Goal: Check status: Check status

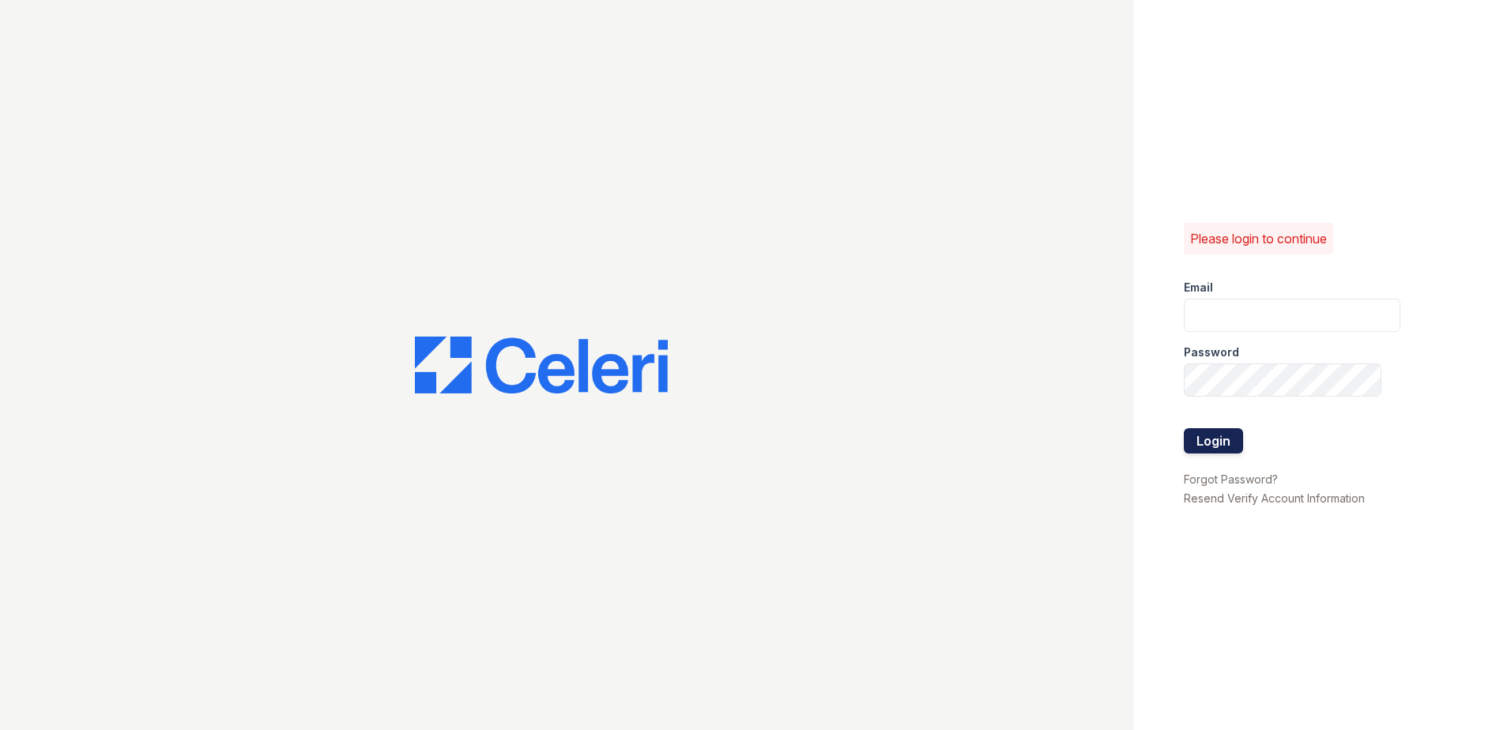
type input "renewvirginiabeach@trinity-pm.com"
click at [1227, 438] on button "Login" at bounding box center [1213, 440] width 59 height 25
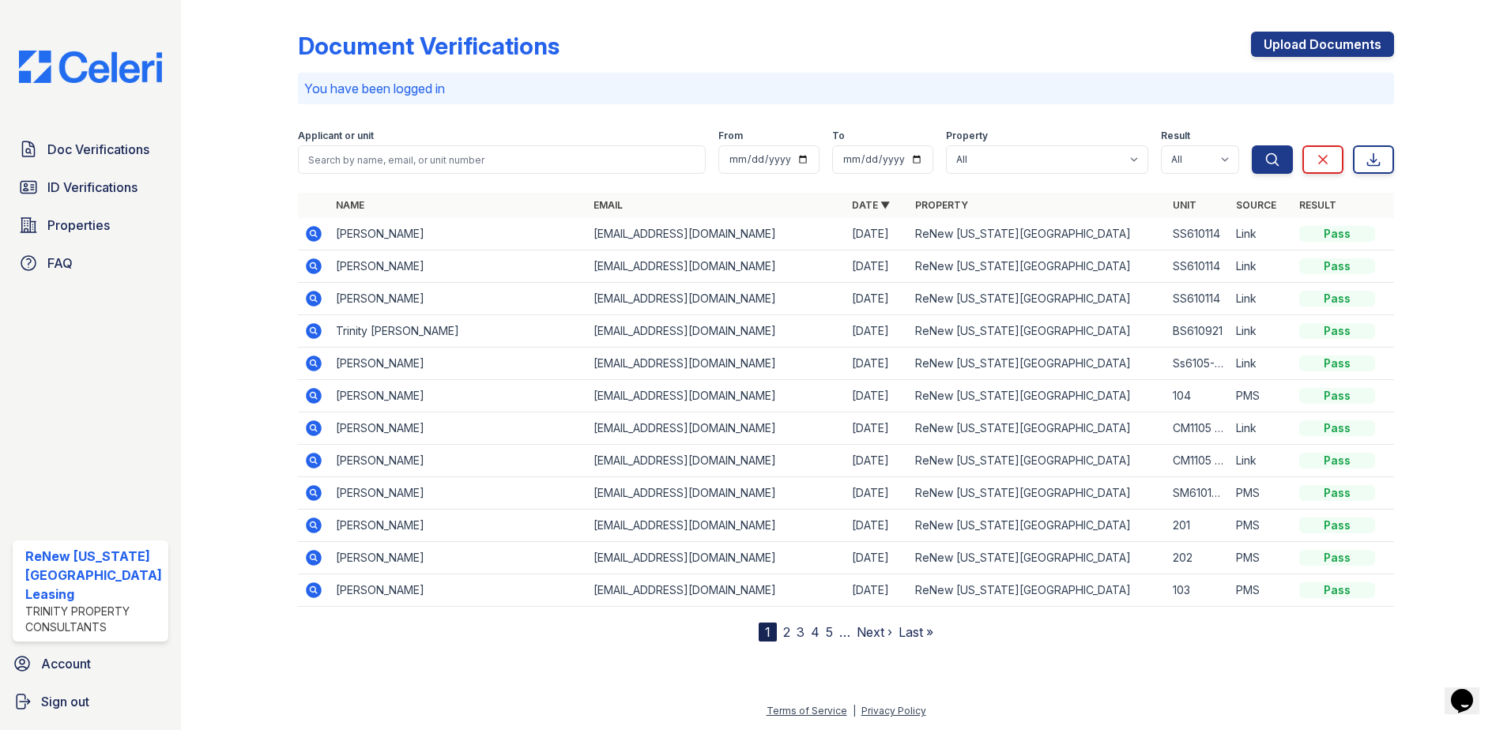
drag, startPoint x: 315, startPoint y: 232, endPoint x: 447, endPoint y: 322, distance: 160.9
click at [315, 231] on icon at bounding box center [314, 234] width 16 height 16
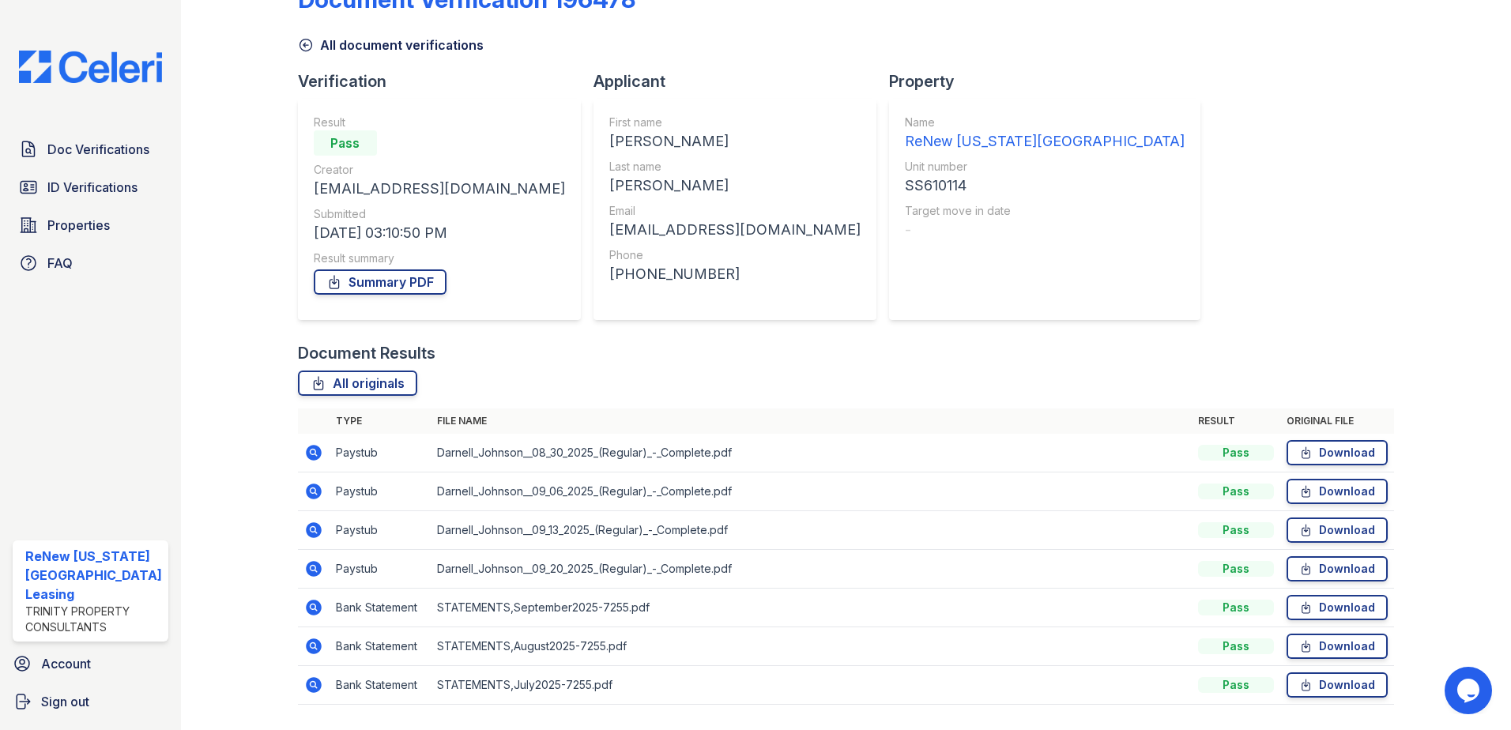
scroll to position [91, 0]
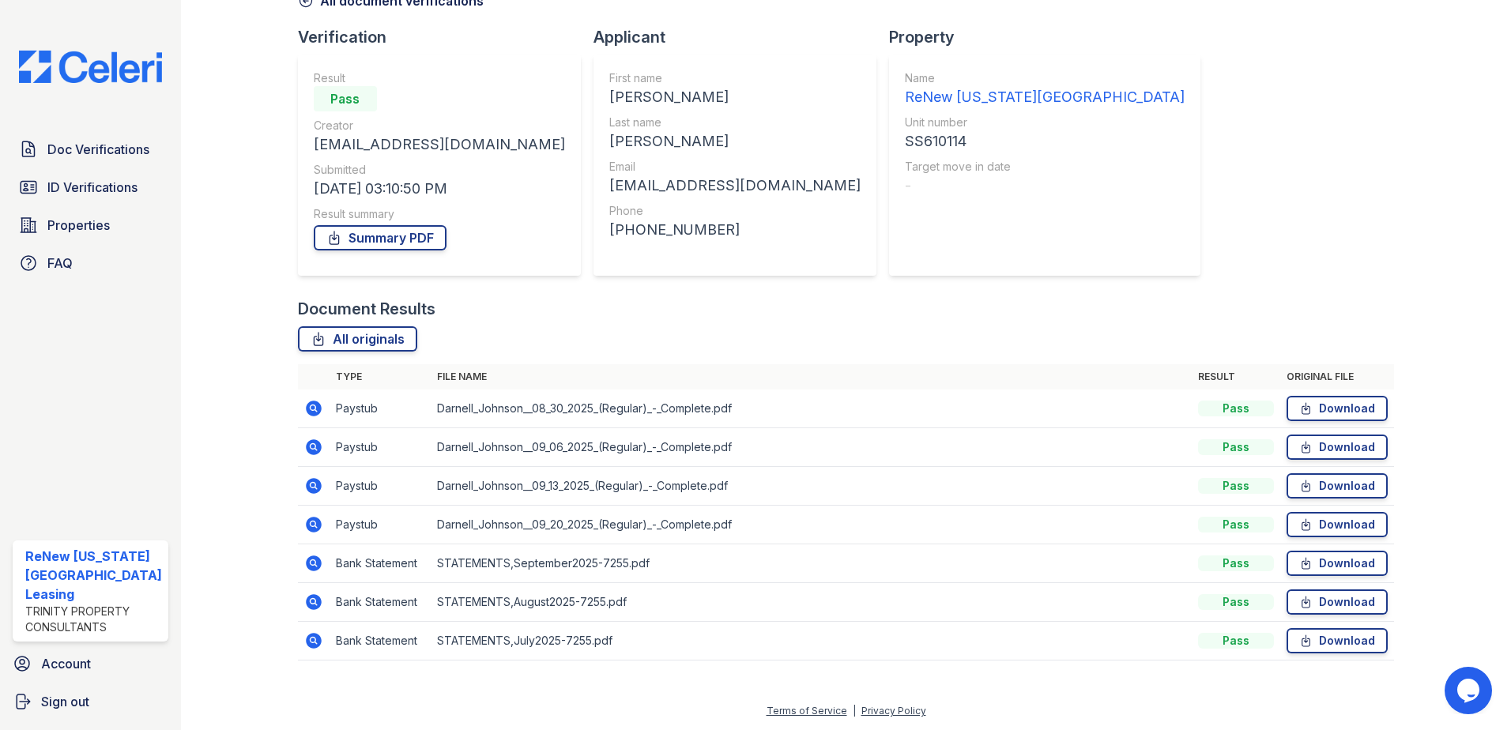
click at [307, 412] on icon at bounding box center [314, 409] width 16 height 16
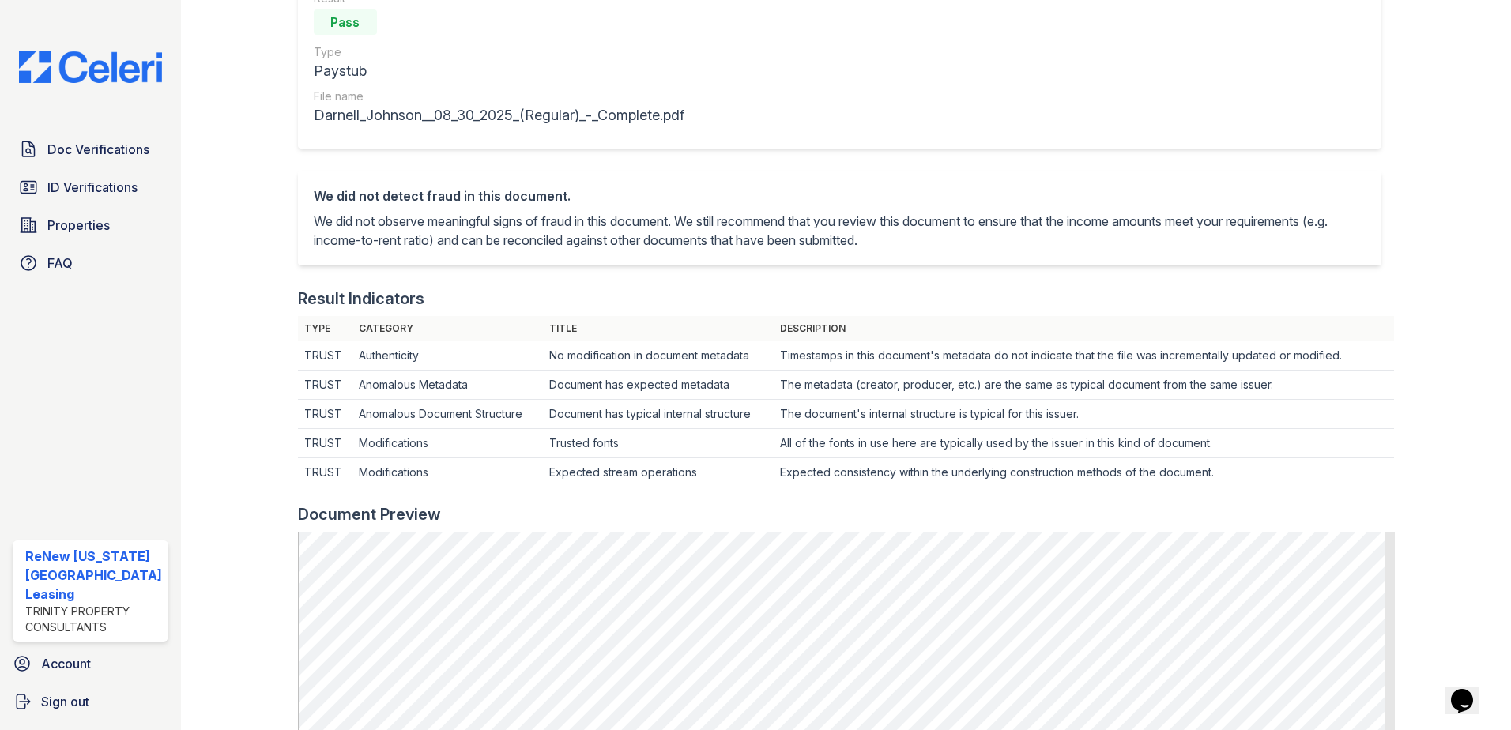
scroll to position [316, 0]
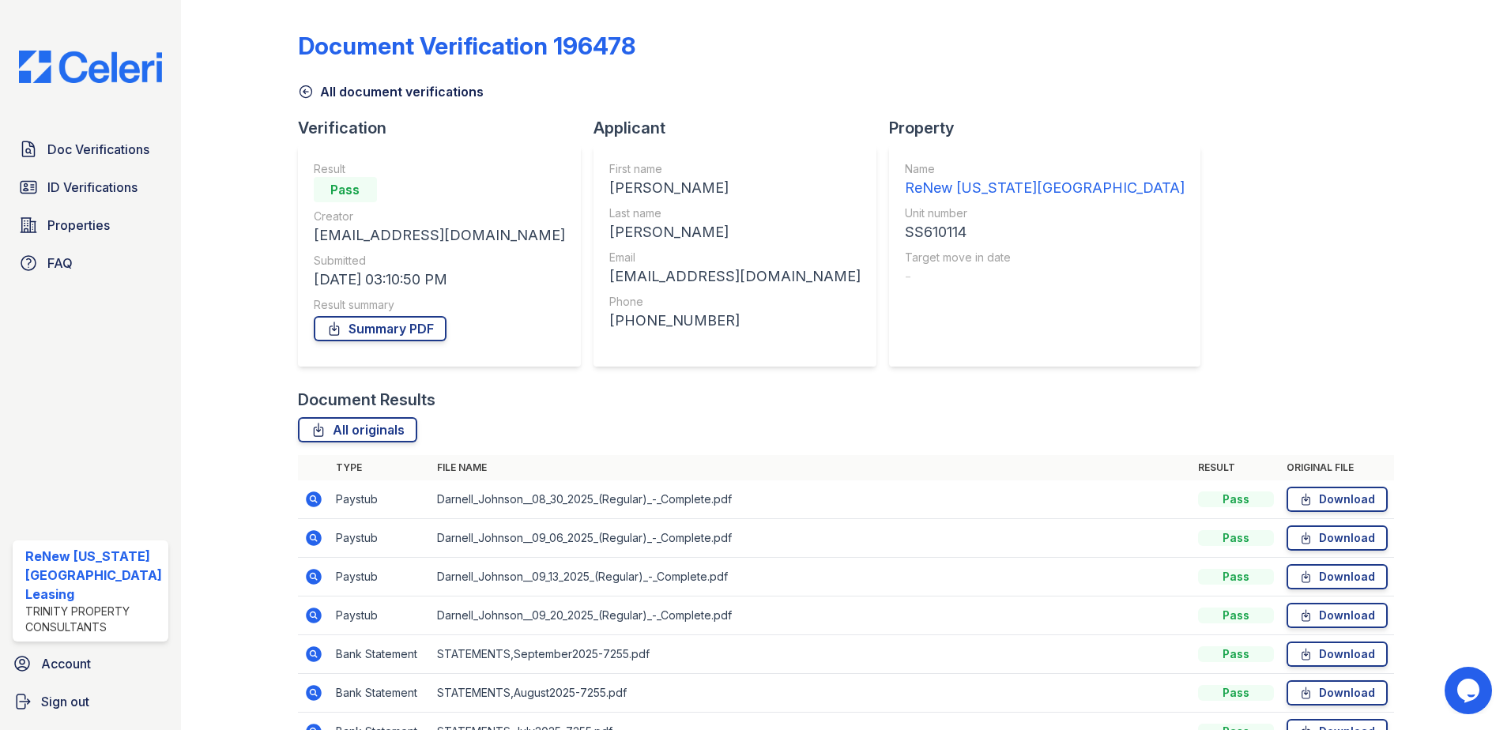
click at [308, 530] on icon at bounding box center [313, 538] width 19 height 19
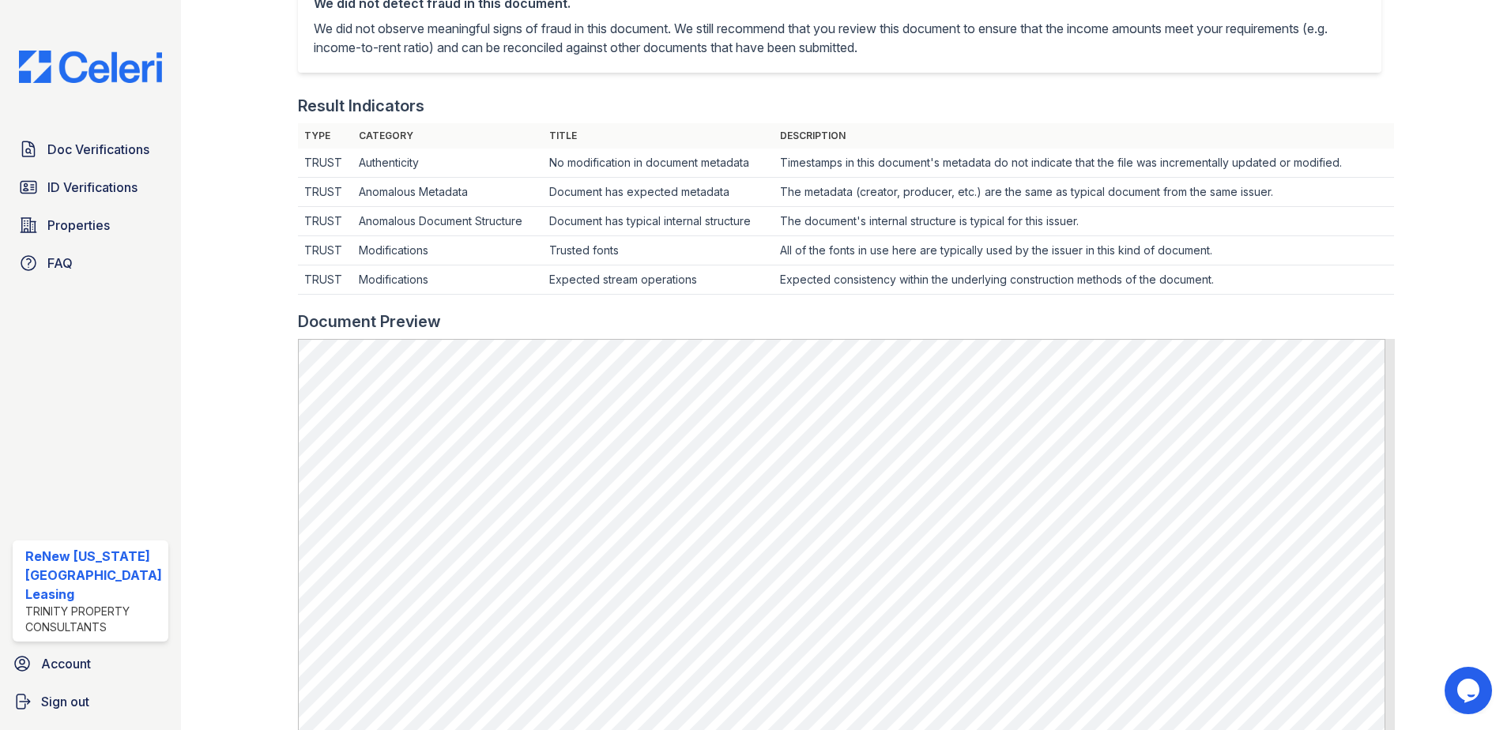
scroll to position [474, 0]
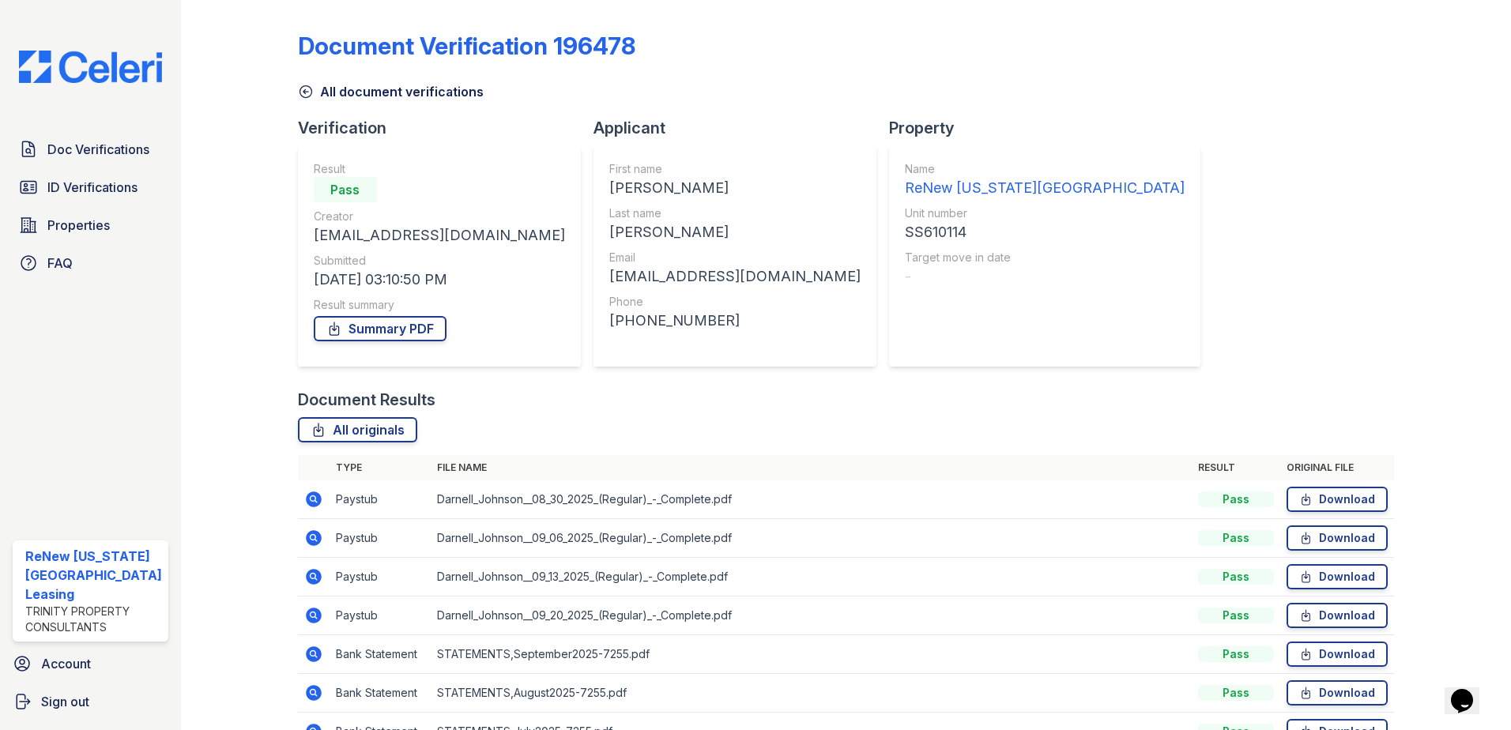
click at [313, 499] on icon at bounding box center [313, 499] width 19 height 19
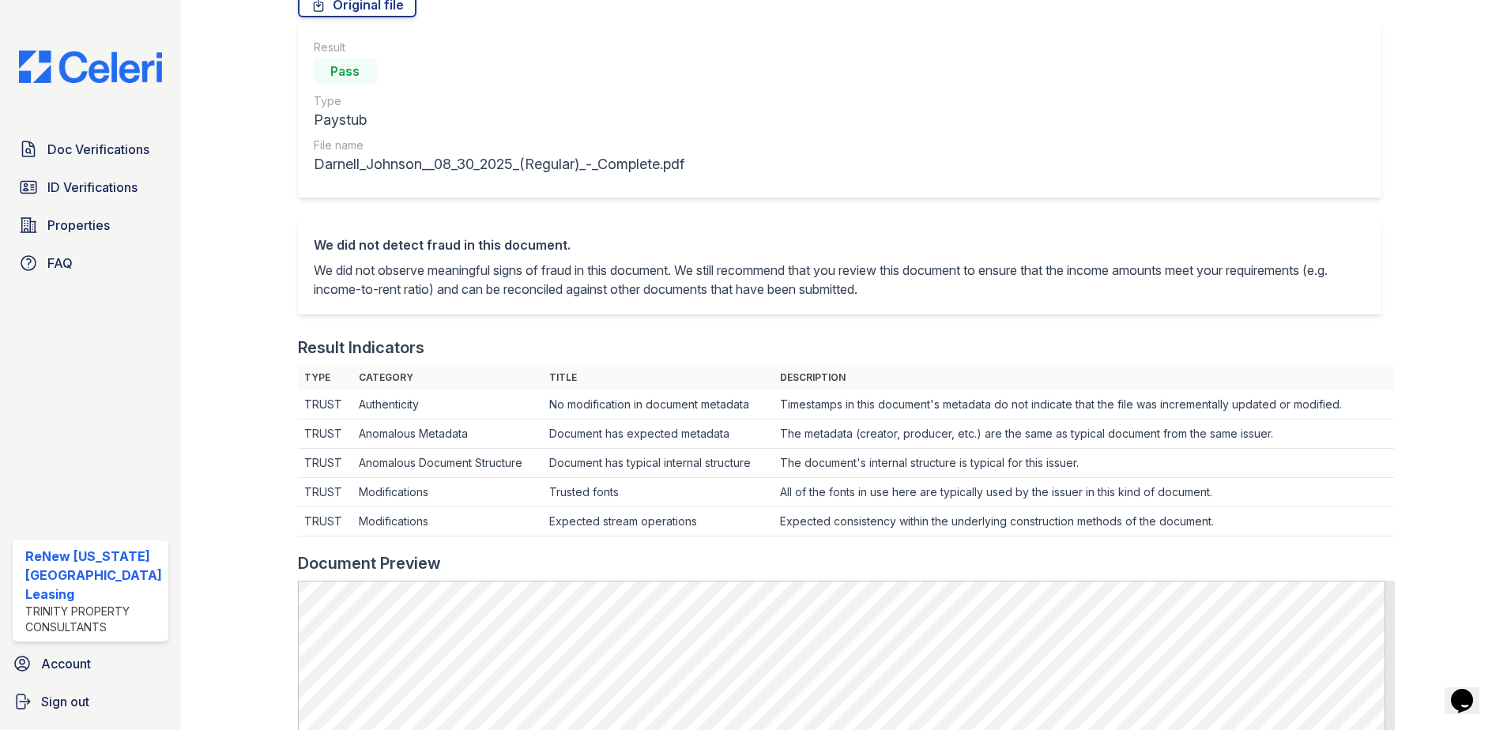
scroll to position [474, 0]
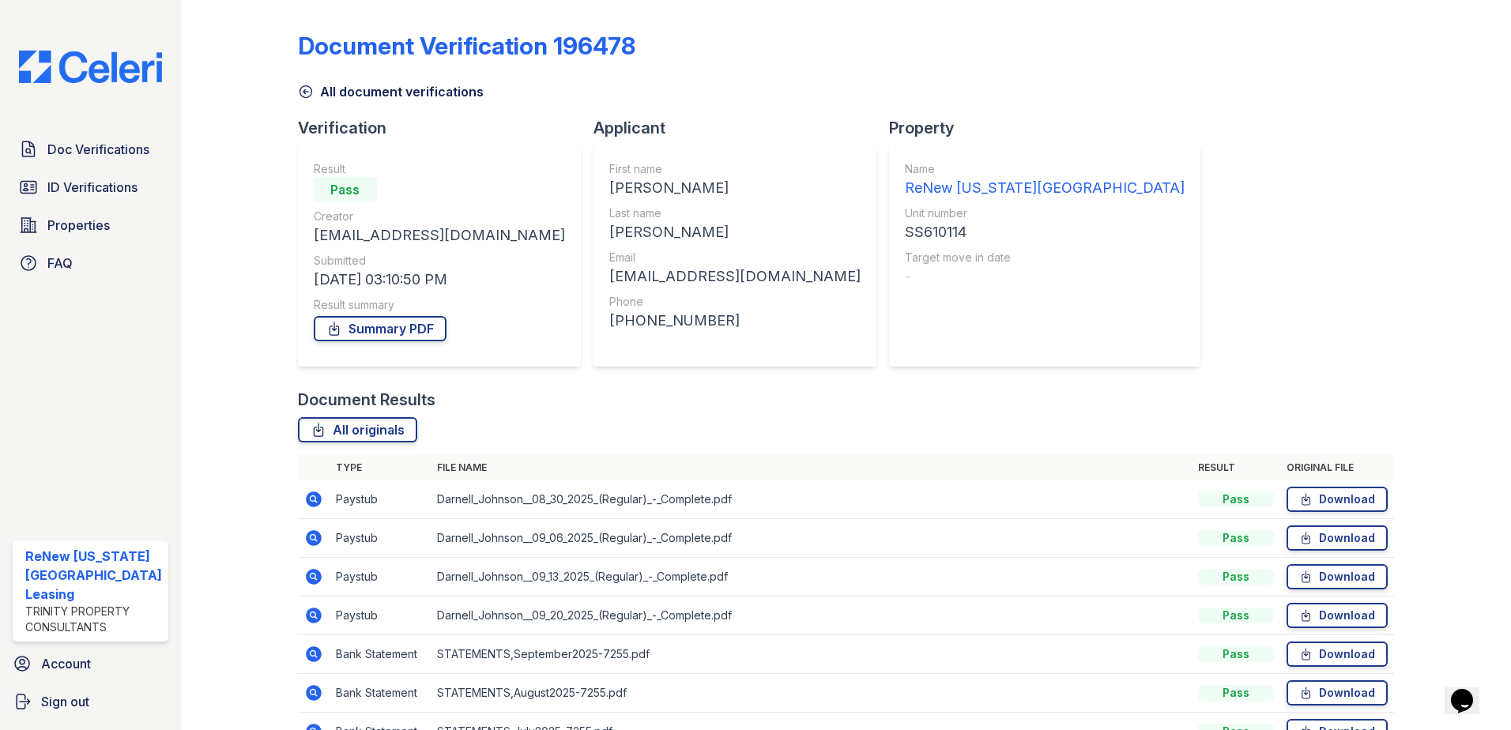
click at [310, 535] on icon at bounding box center [313, 538] width 19 height 19
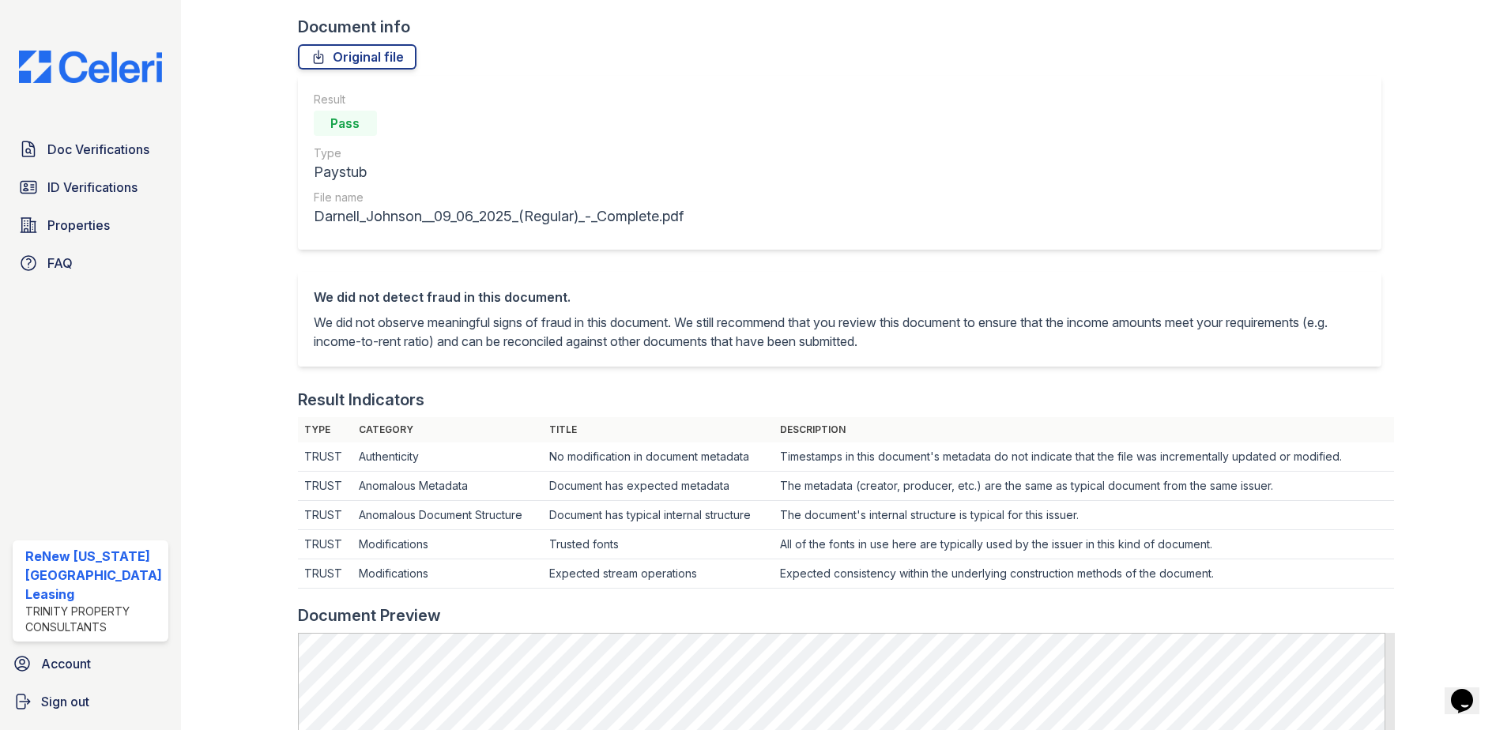
scroll to position [316, 0]
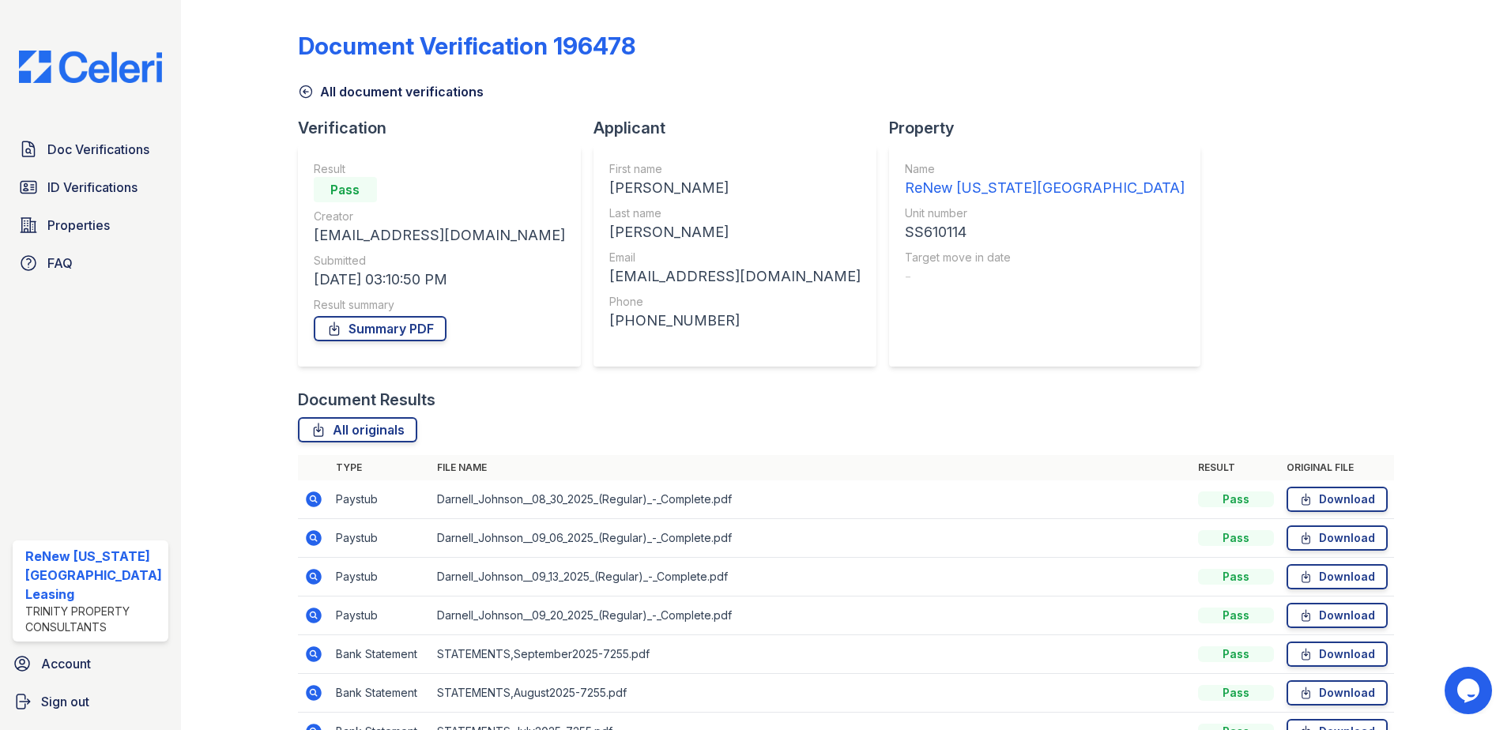
click at [311, 570] on icon at bounding box center [314, 577] width 16 height 16
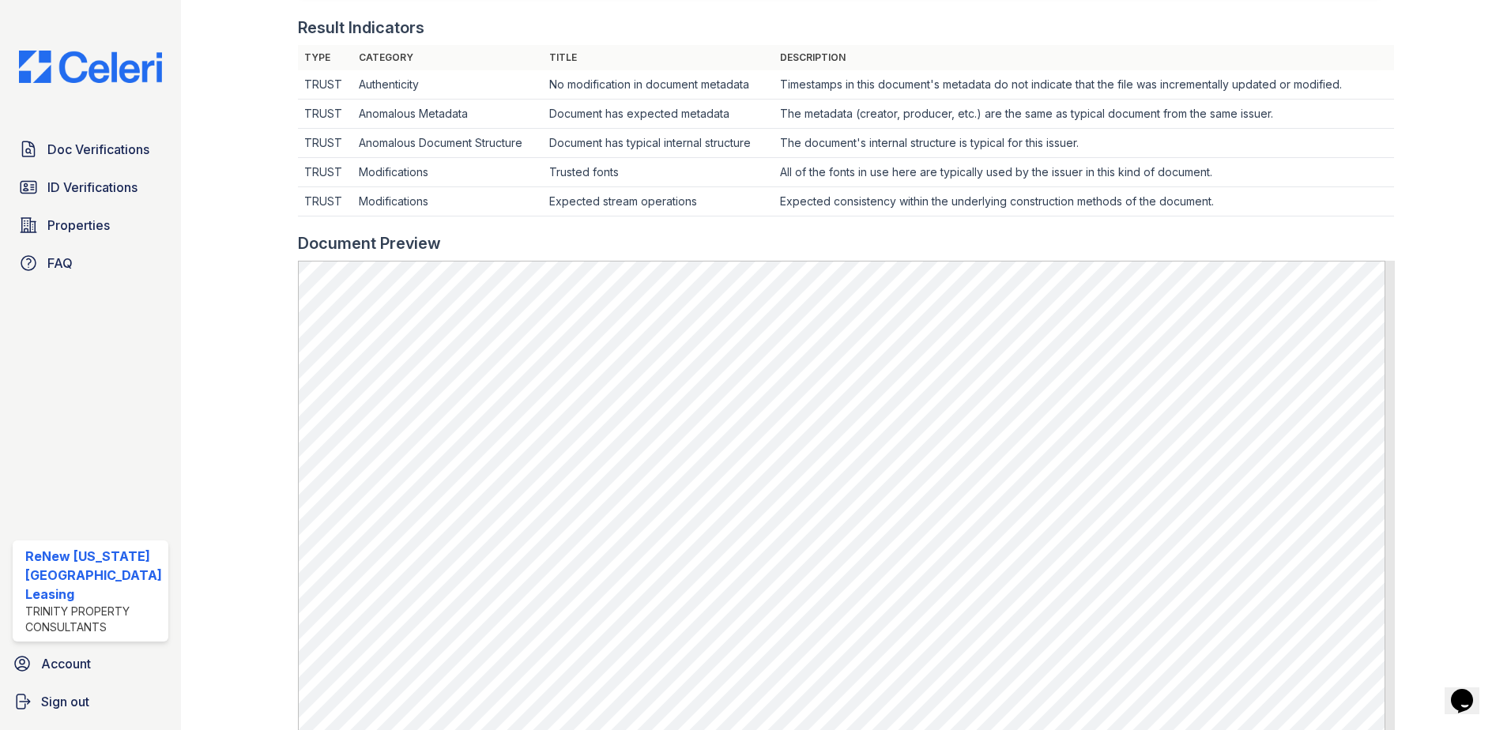
scroll to position [474, 0]
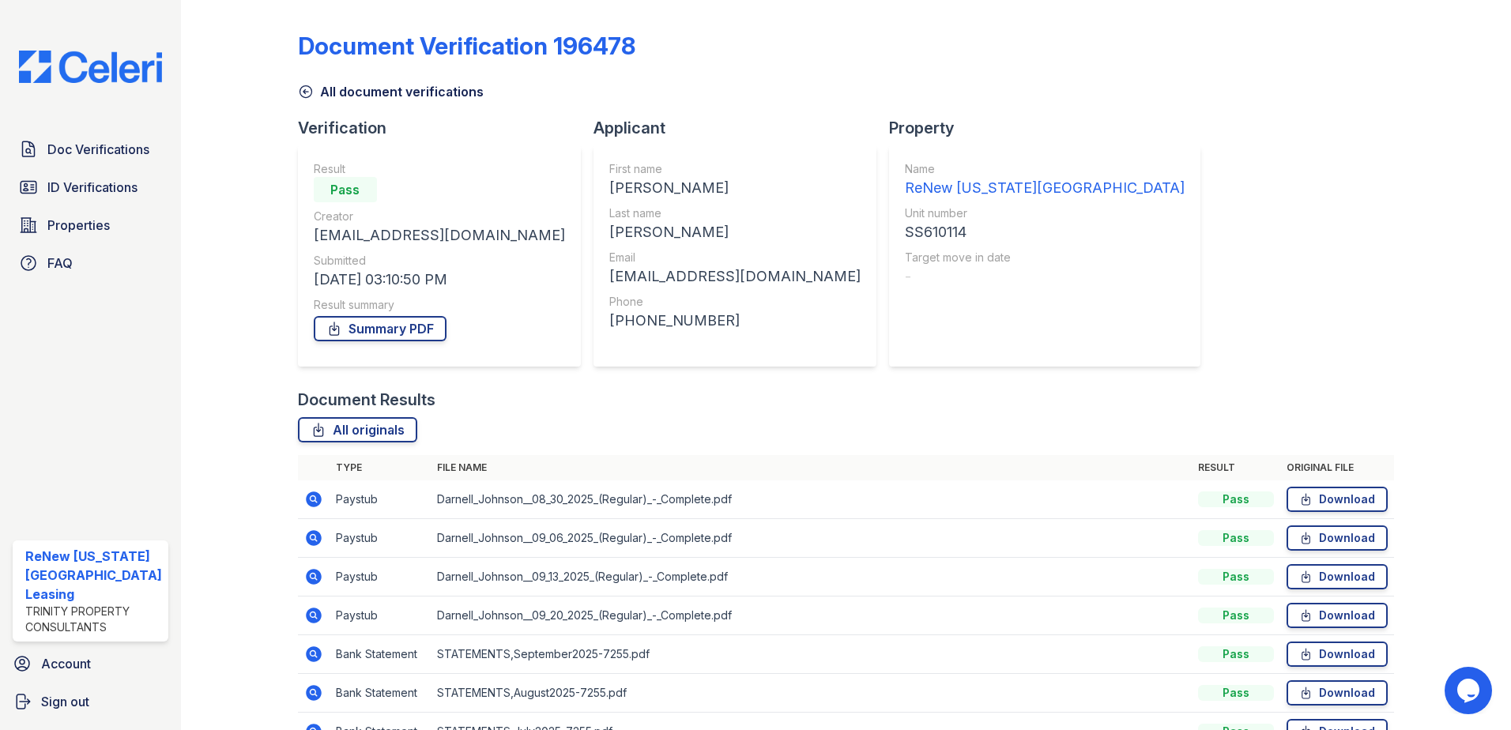
click at [301, 611] on td at bounding box center [314, 616] width 32 height 39
click at [314, 614] on icon at bounding box center [313, 615] width 19 height 19
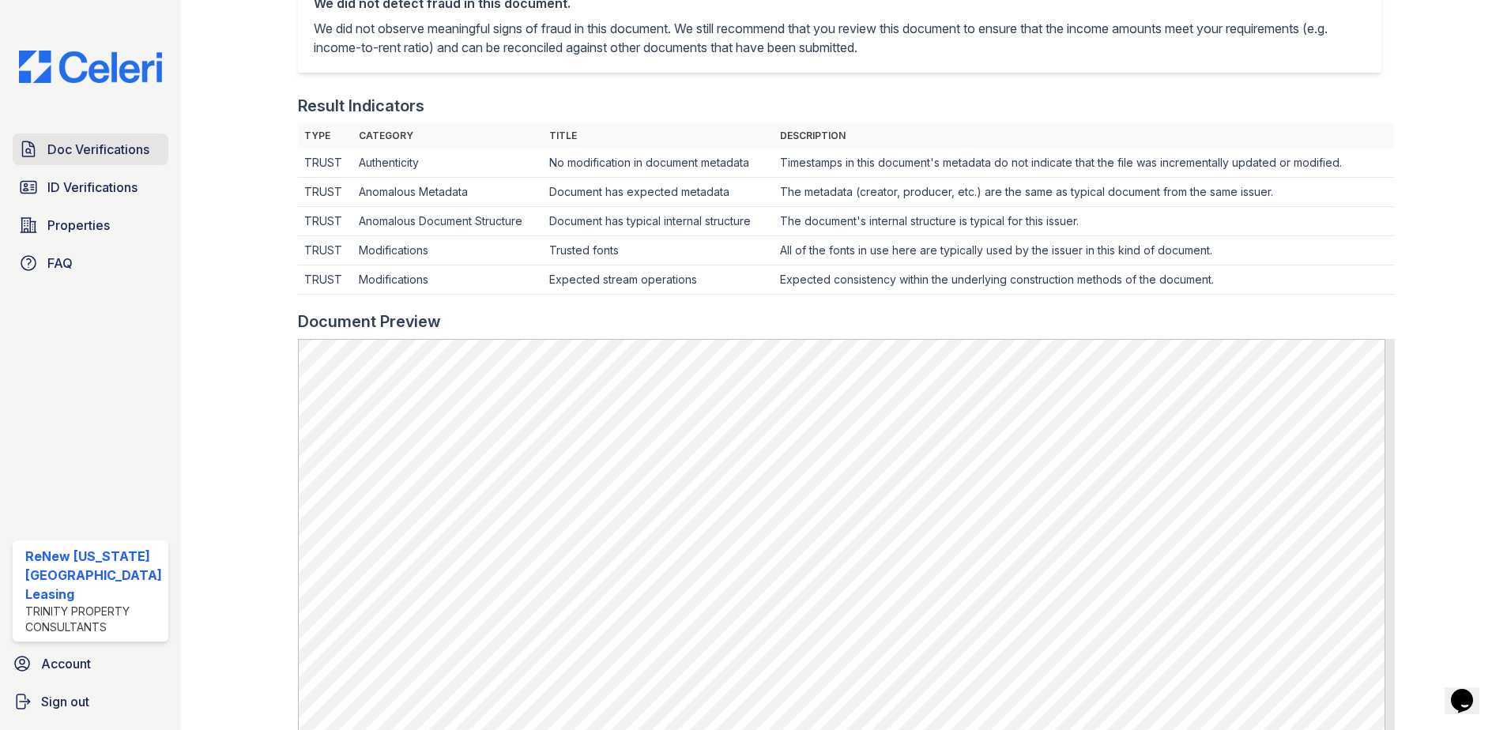
click at [81, 145] on span "Doc Verifications" at bounding box center [98, 149] width 102 height 19
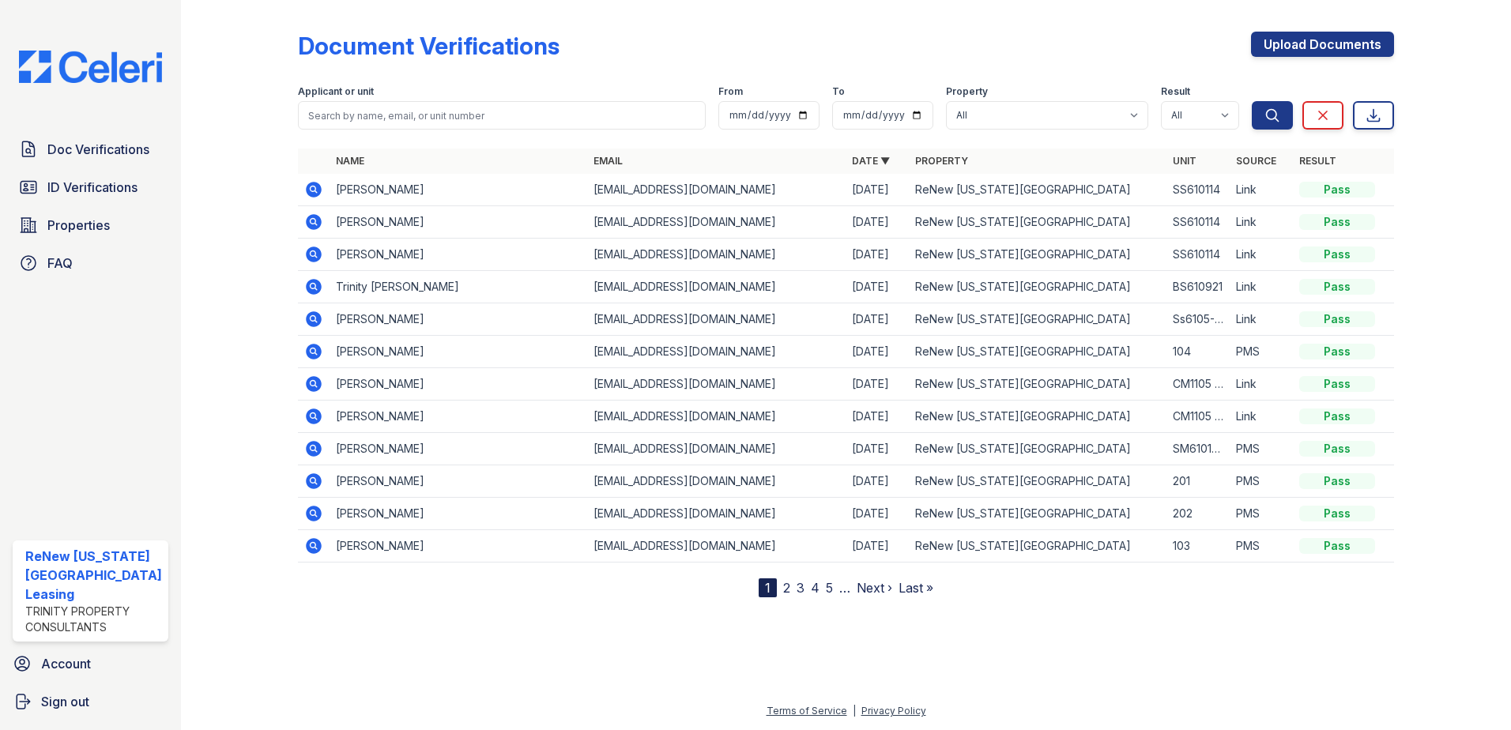
click at [308, 448] on icon at bounding box center [313, 448] width 19 height 19
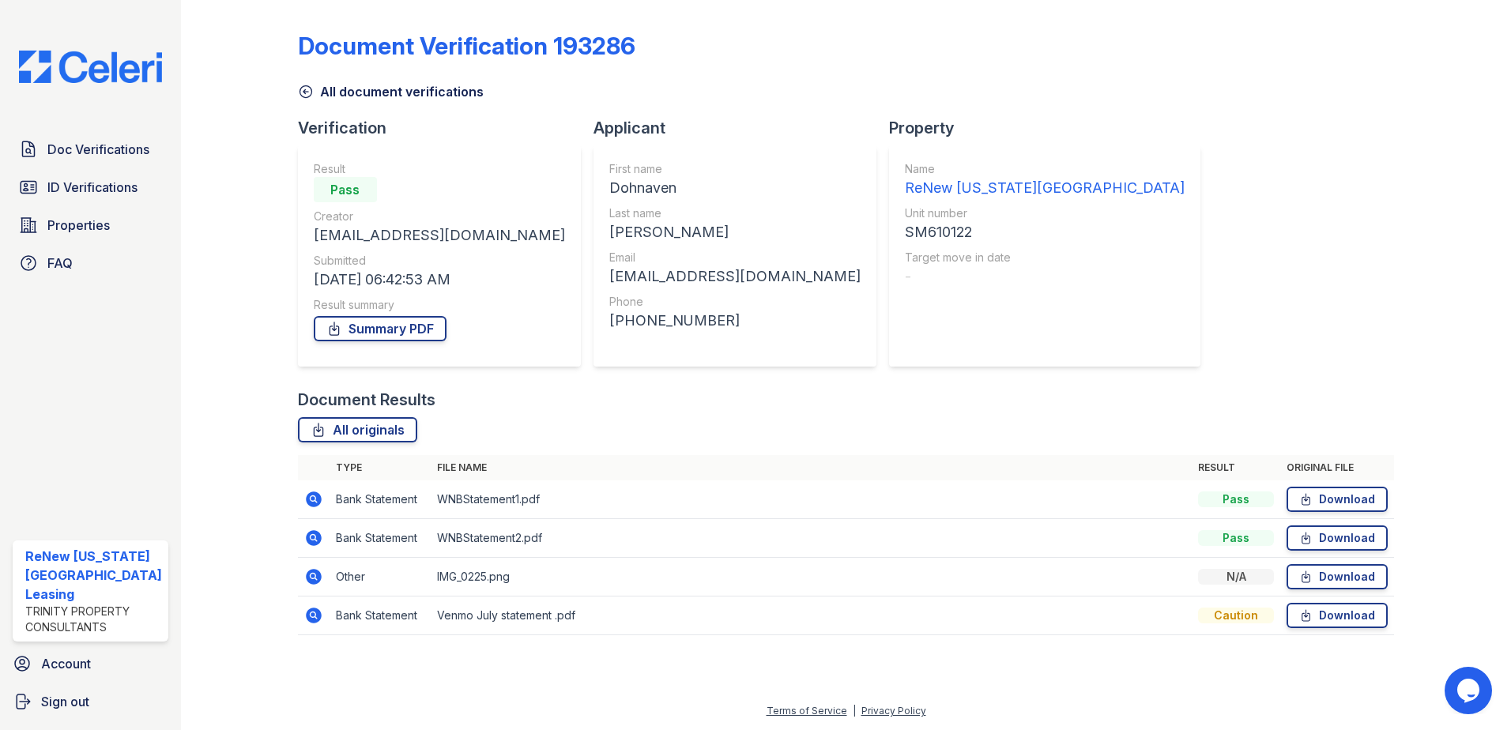
click at [306, 578] on icon at bounding box center [314, 577] width 16 height 16
click at [309, 571] on icon at bounding box center [314, 577] width 16 height 16
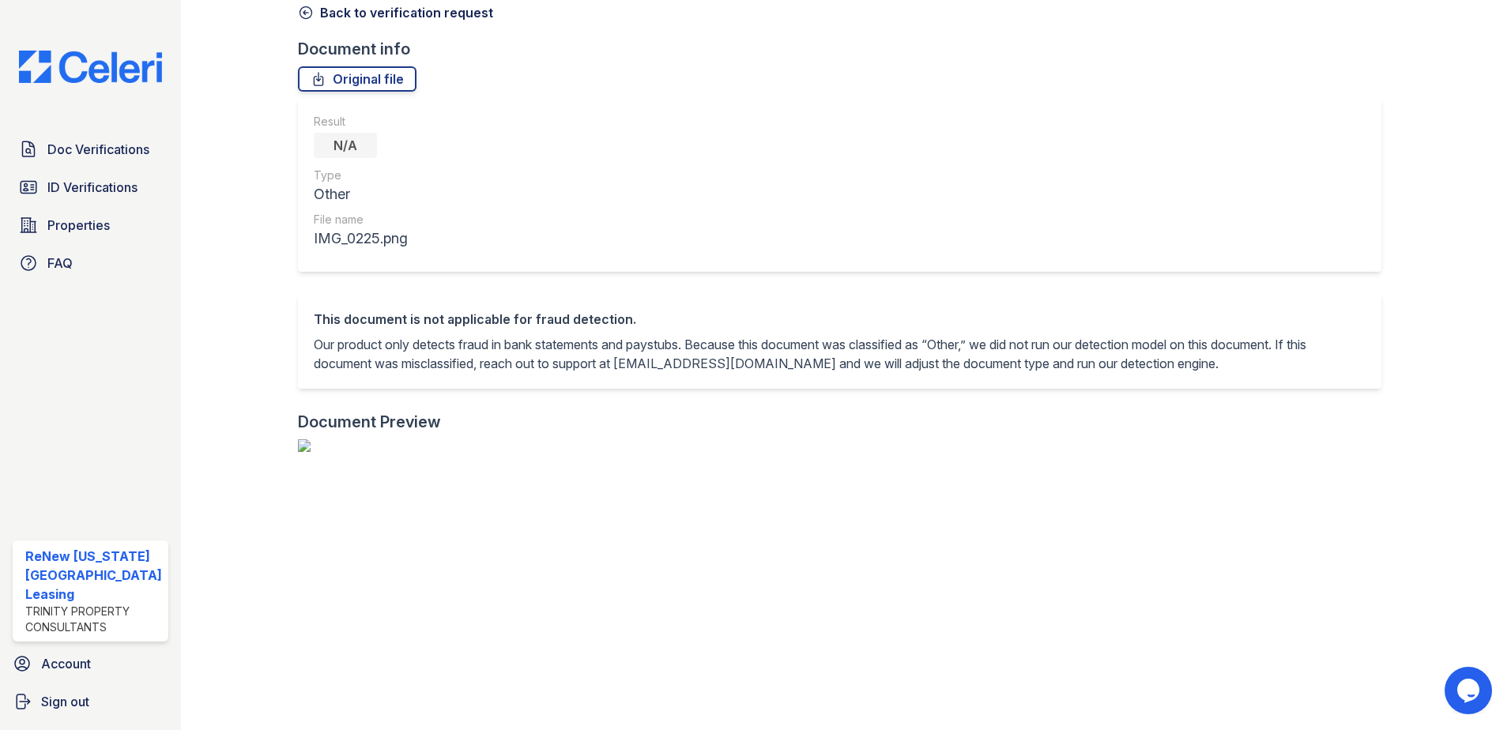
scroll to position [395, 0]
click at [1449, 492] on div at bounding box center [1440, 548] width 92 height 1242
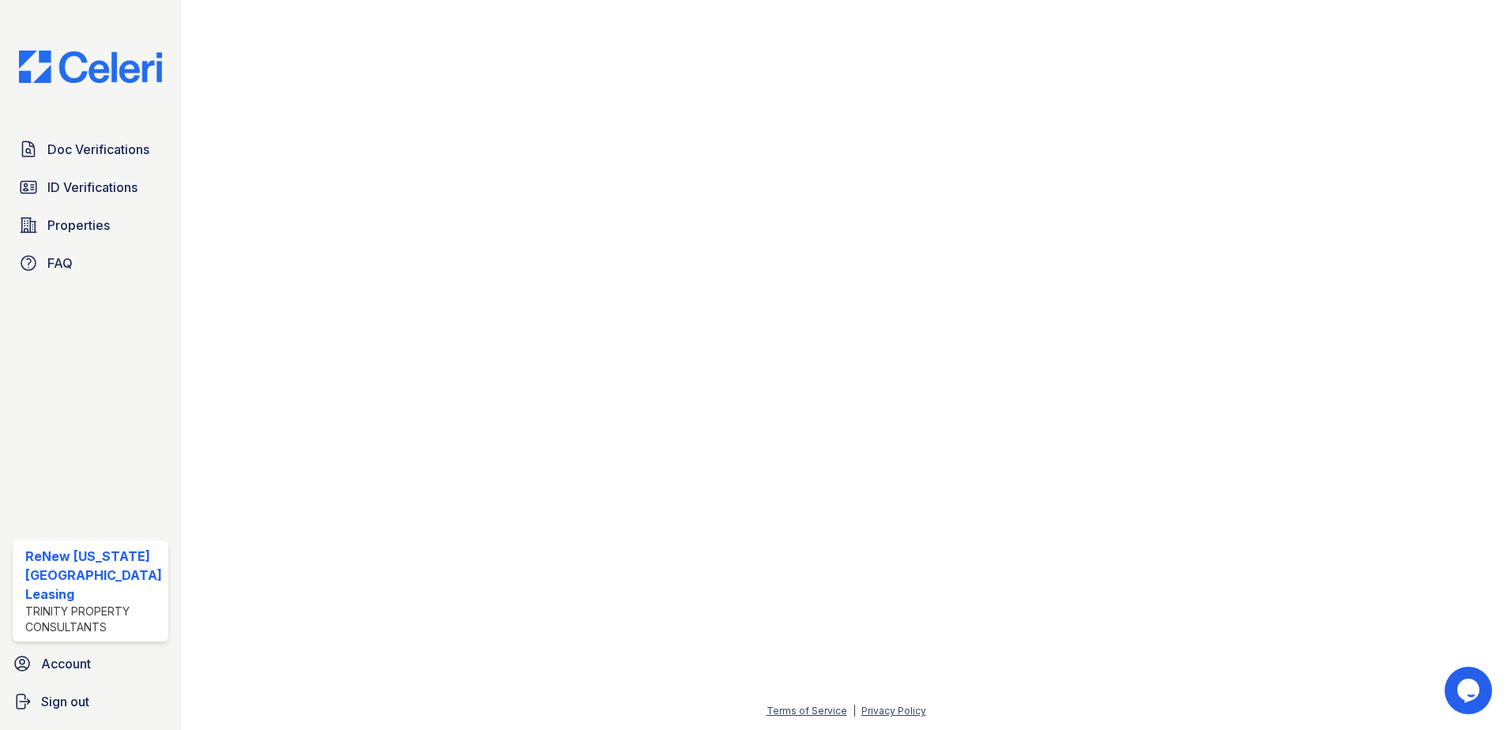
scroll to position [1271, 0]
click at [70, 150] on span "Doc Verifications" at bounding box center [98, 149] width 102 height 19
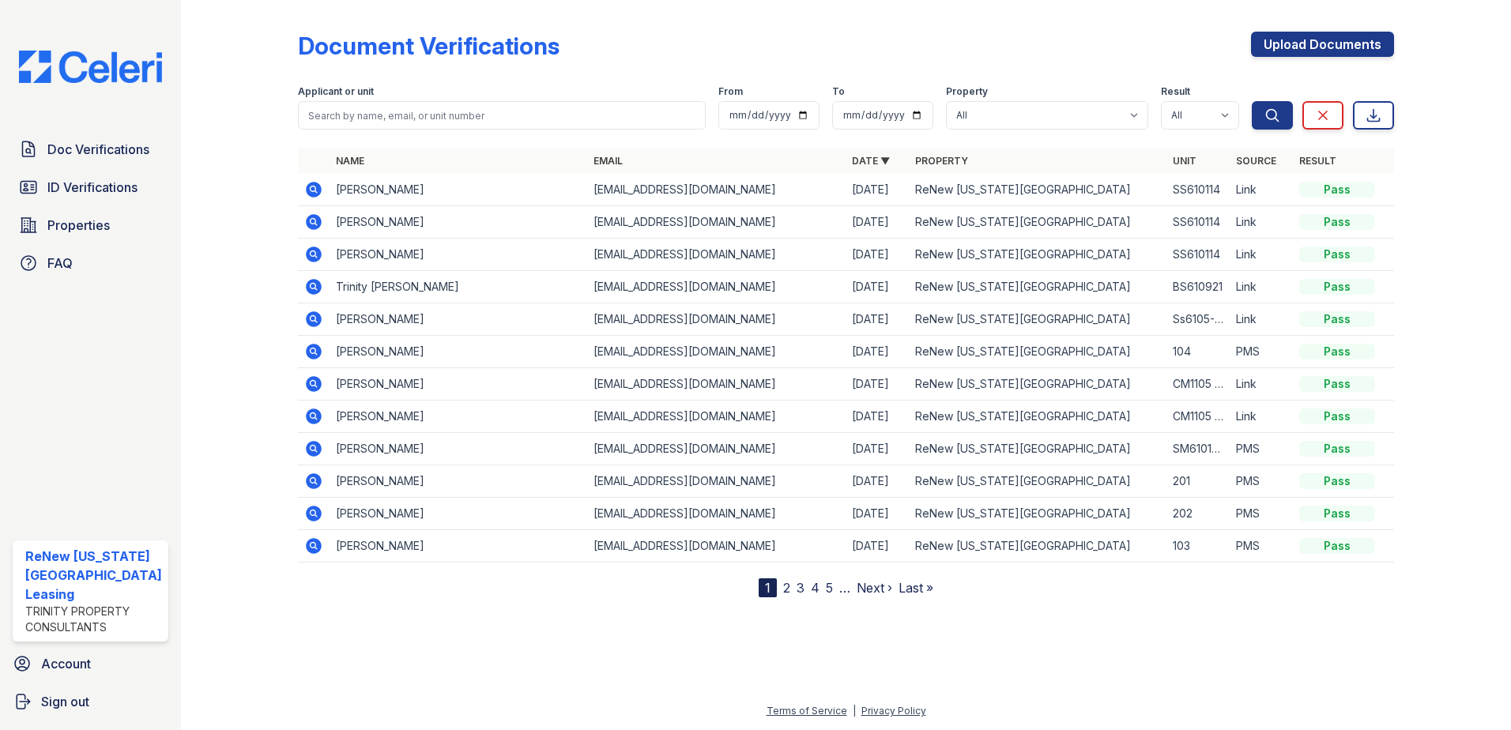
click at [314, 446] on icon at bounding box center [313, 448] width 19 height 19
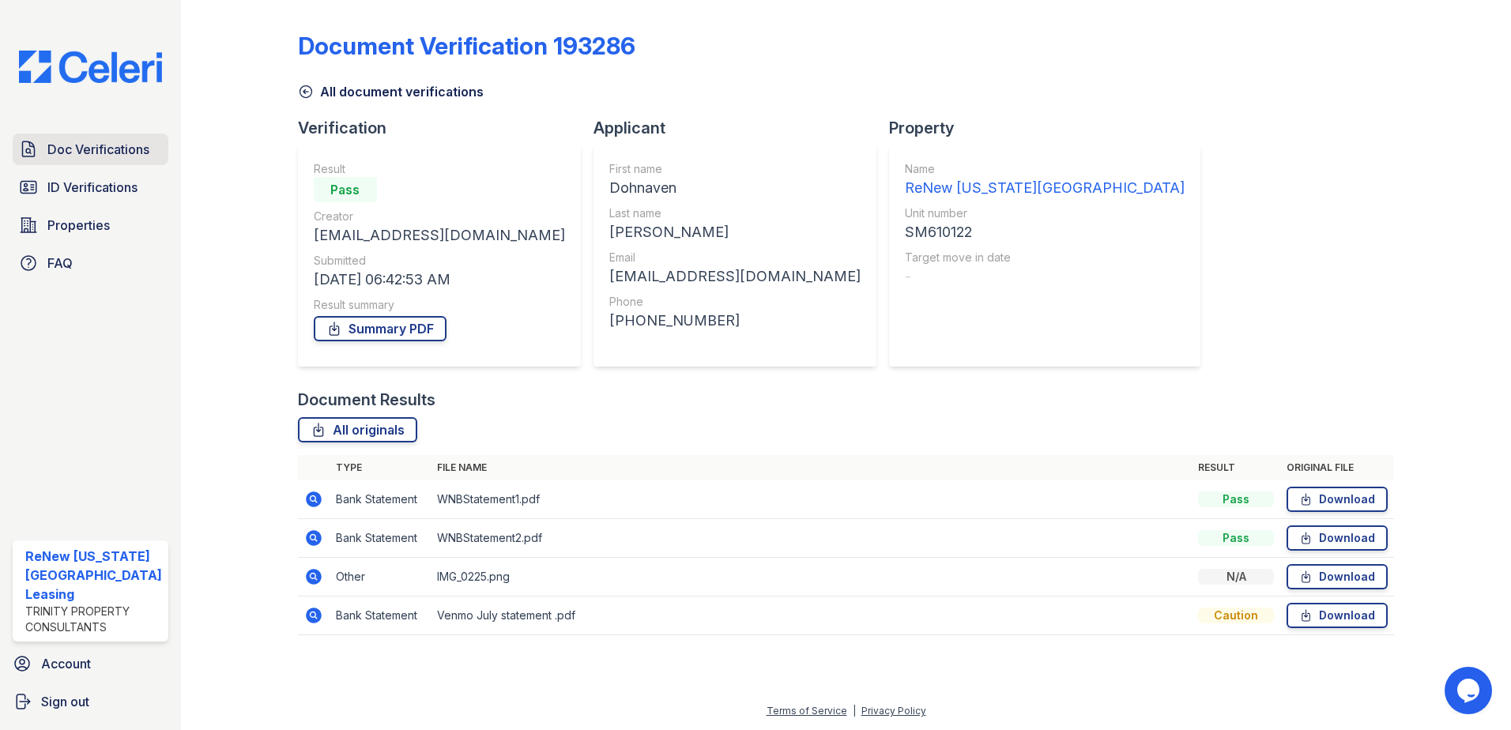
click at [51, 157] on span "Doc Verifications" at bounding box center [98, 149] width 102 height 19
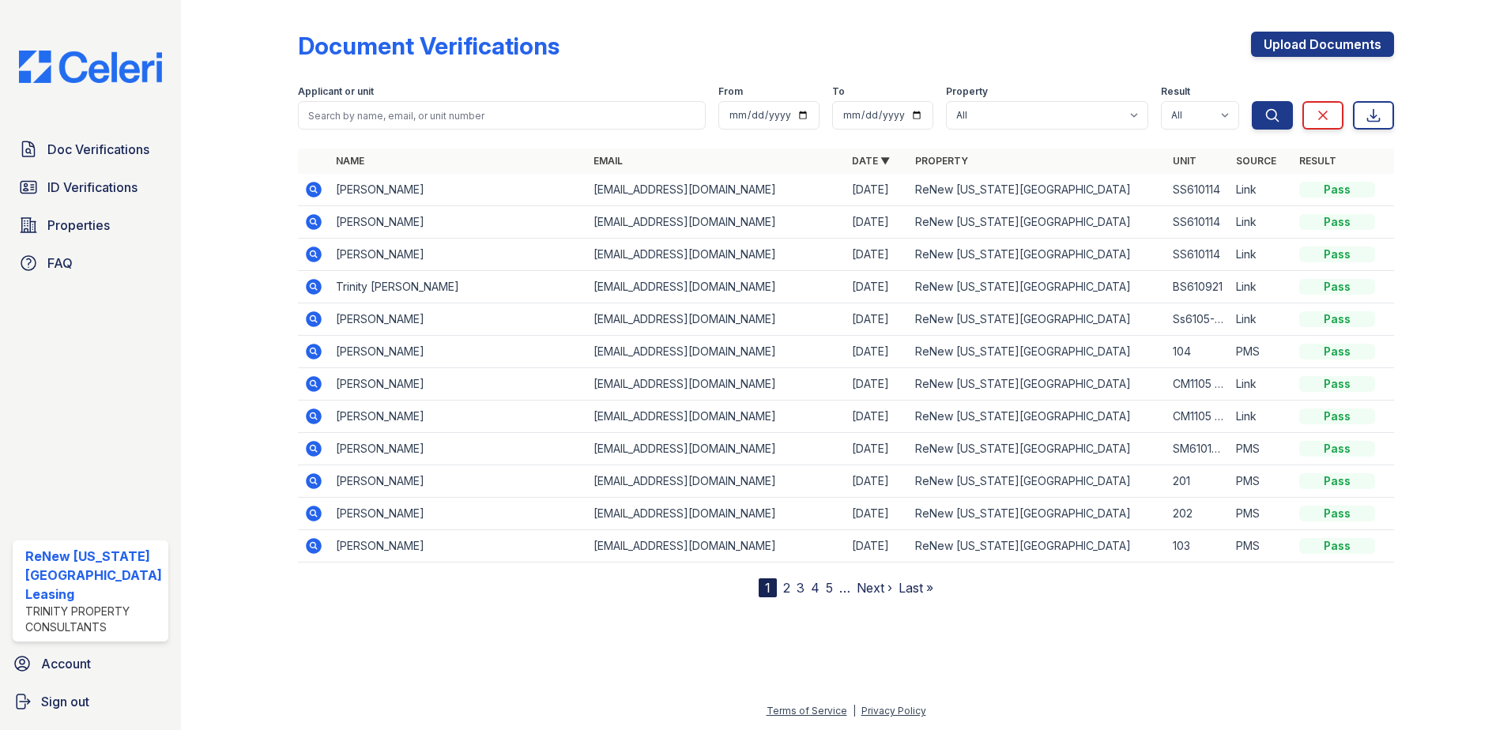
click at [785, 588] on link "2" at bounding box center [786, 588] width 7 height 16
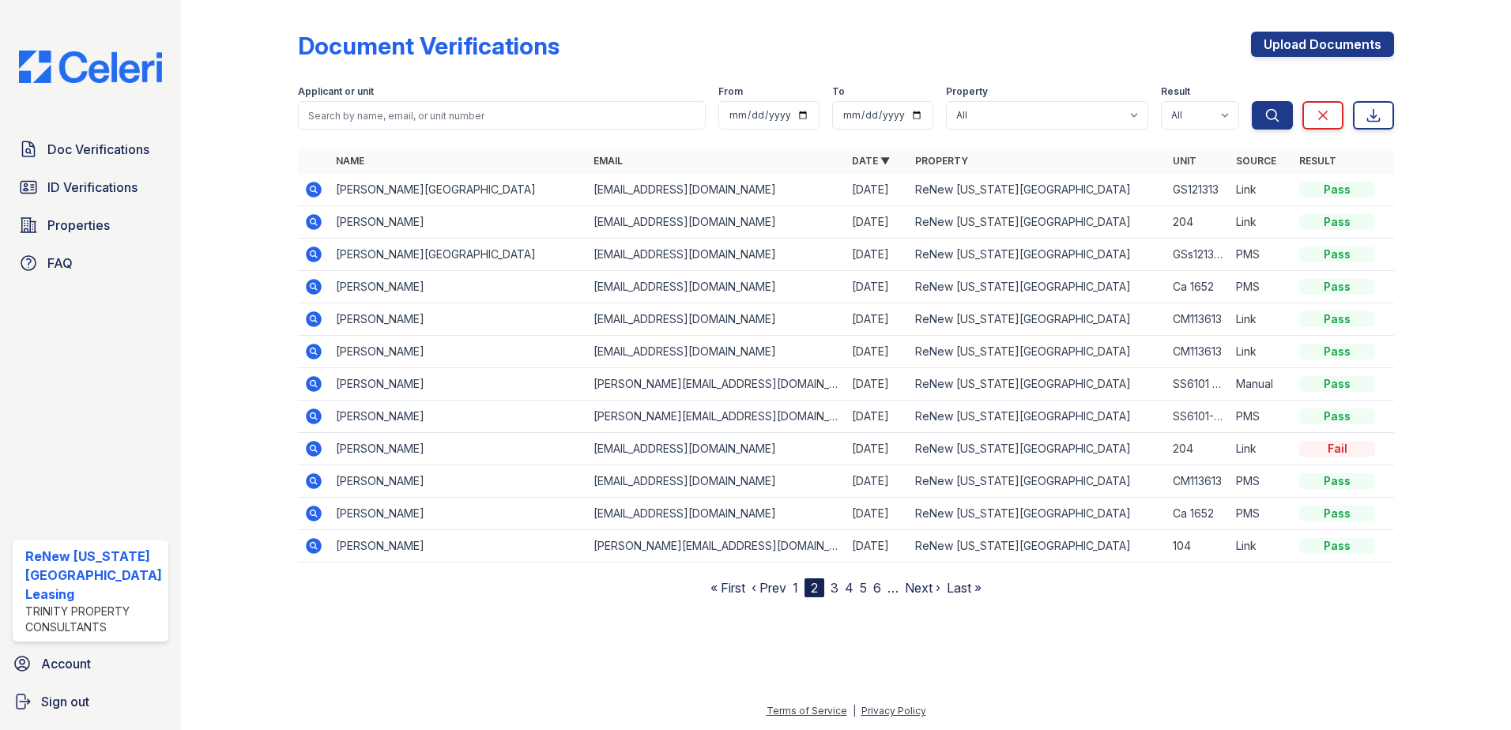
click at [797, 586] on link "1" at bounding box center [796, 588] width 6 height 16
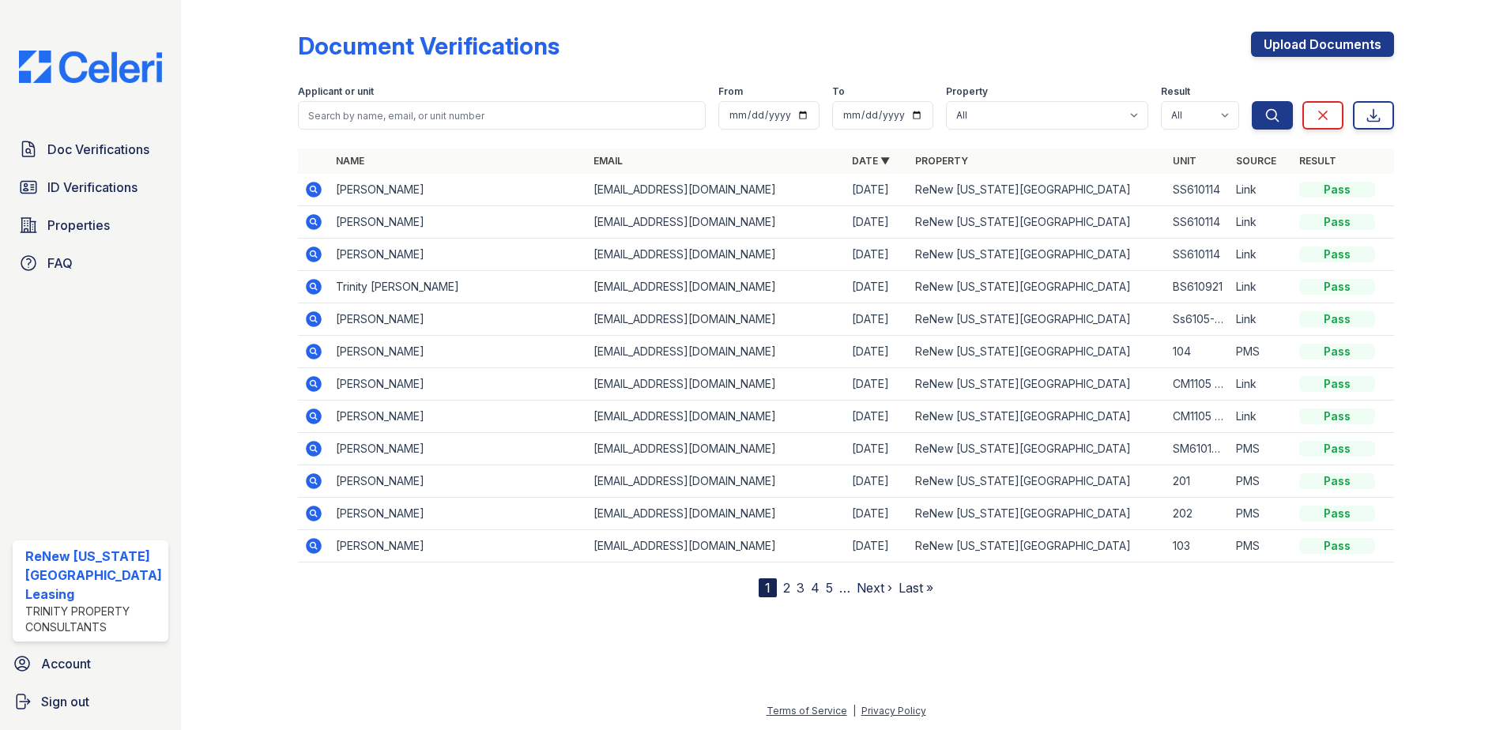
click at [311, 449] on icon at bounding box center [313, 448] width 4 height 4
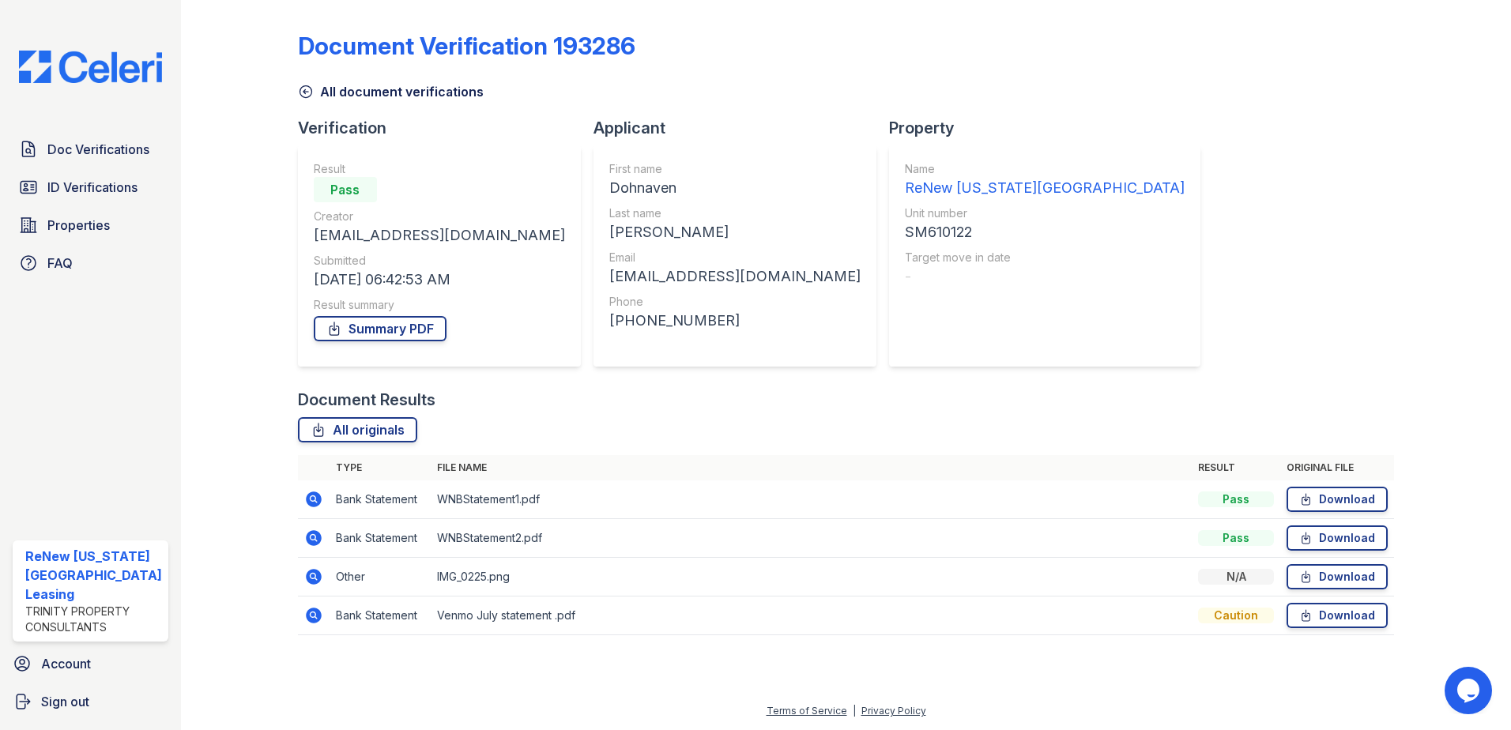
click at [311, 575] on icon at bounding box center [313, 576] width 4 height 4
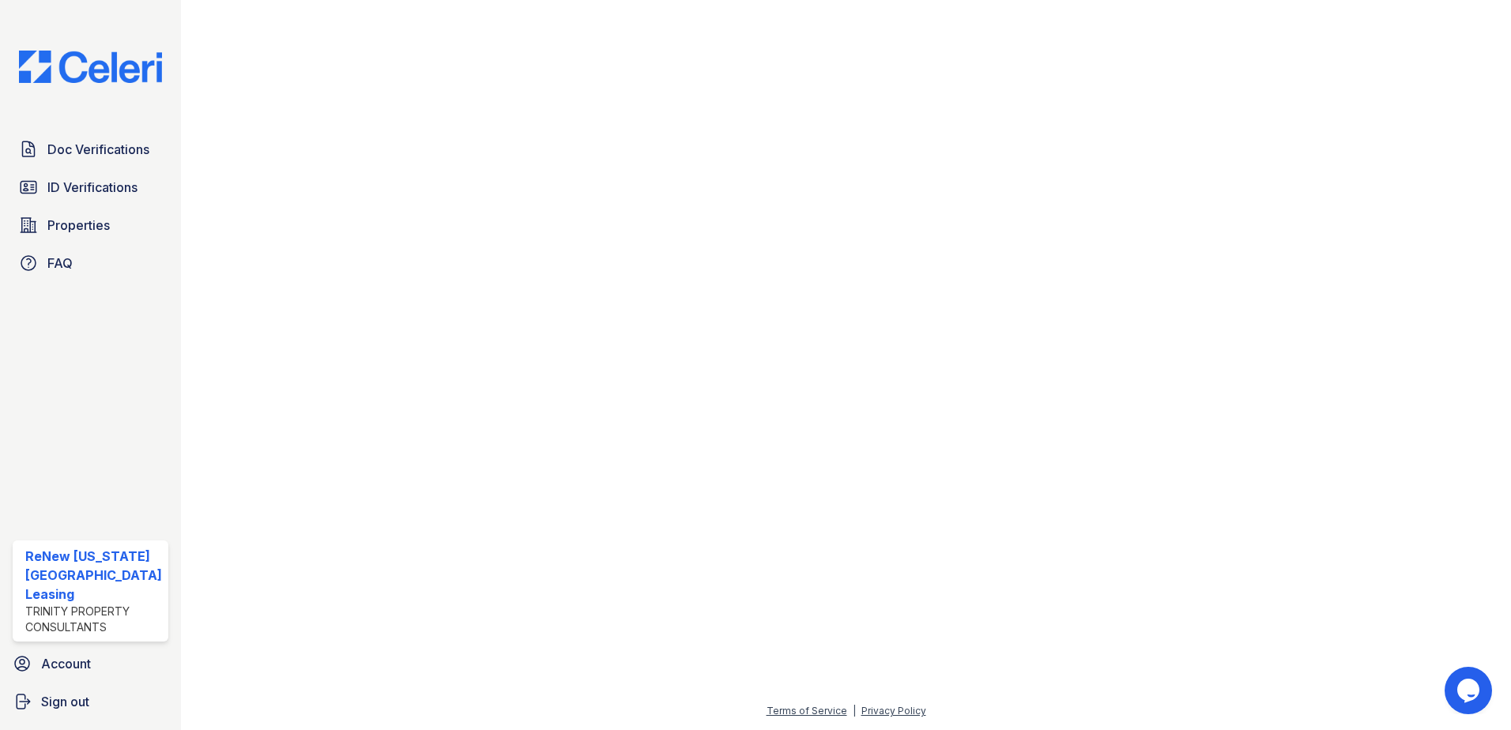
scroll to position [158, 0]
click at [77, 179] on span "ID Verifications" at bounding box center [92, 187] width 90 height 19
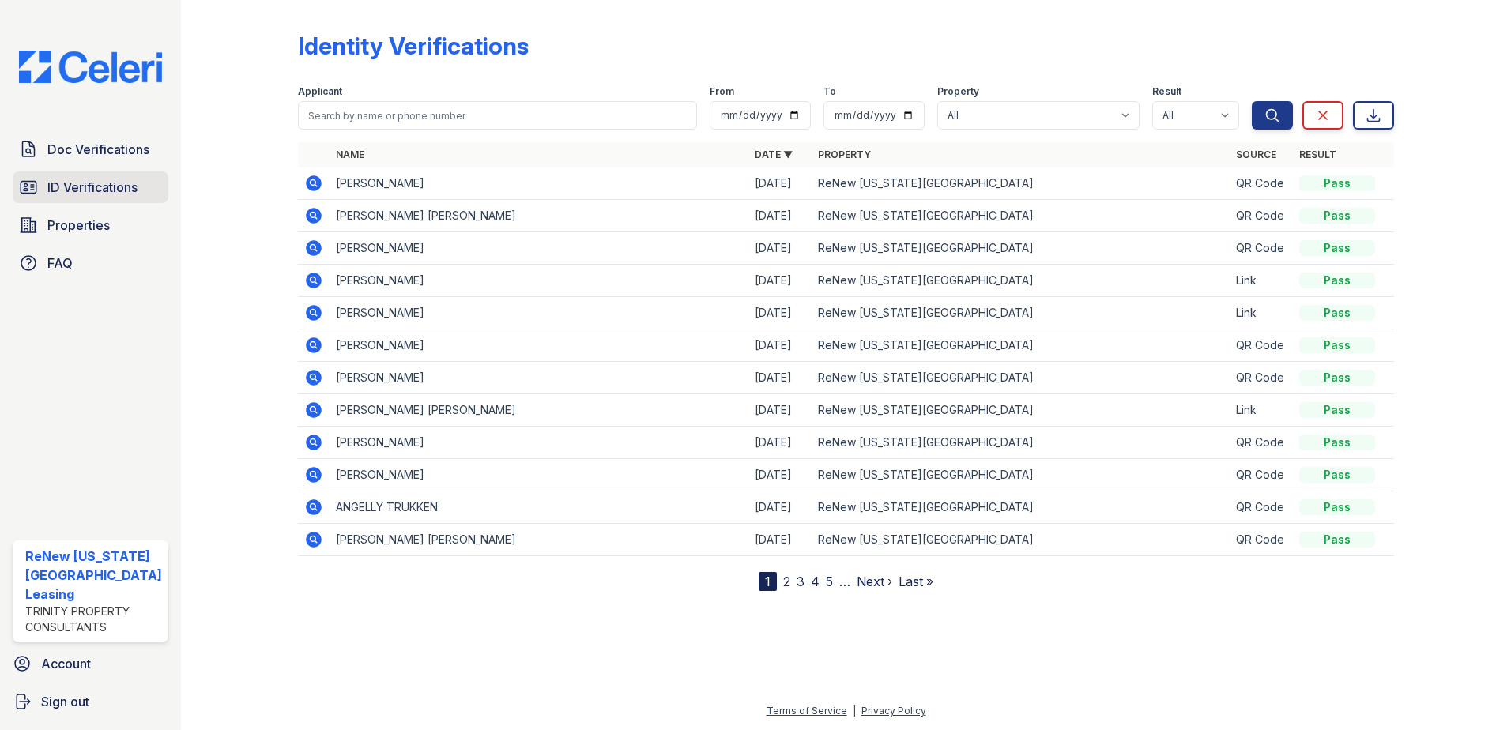
drag, startPoint x: 92, startPoint y: 177, endPoint x: 141, endPoint y: 180, distance: 49.1
click at [93, 178] on span "ID Verifications" at bounding box center [92, 187] width 90 height 19
click at [83, 180] on span "ID Verifications" at bounding box center [92, 187] width 90 height 19
click at [87, 187] on span "ID Verifications" at bounding box center [92, 187] width 90 height 19
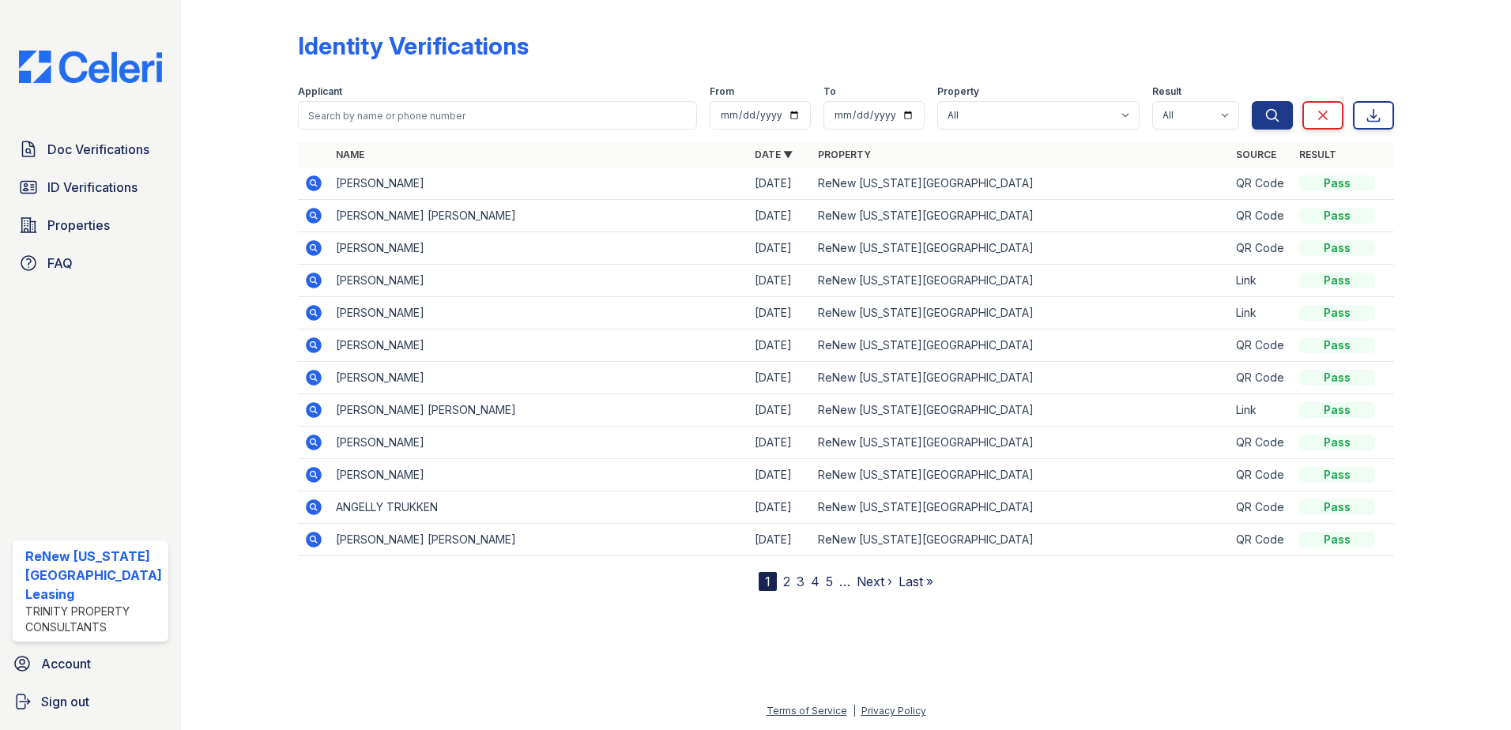
click at [87, 187] on span "ID Verifications" at bounding box center [92, 187] width 90 height 19
click at [114, 186] on span "ID Verifications" at bounding box center [92, 187] width 90 height 19
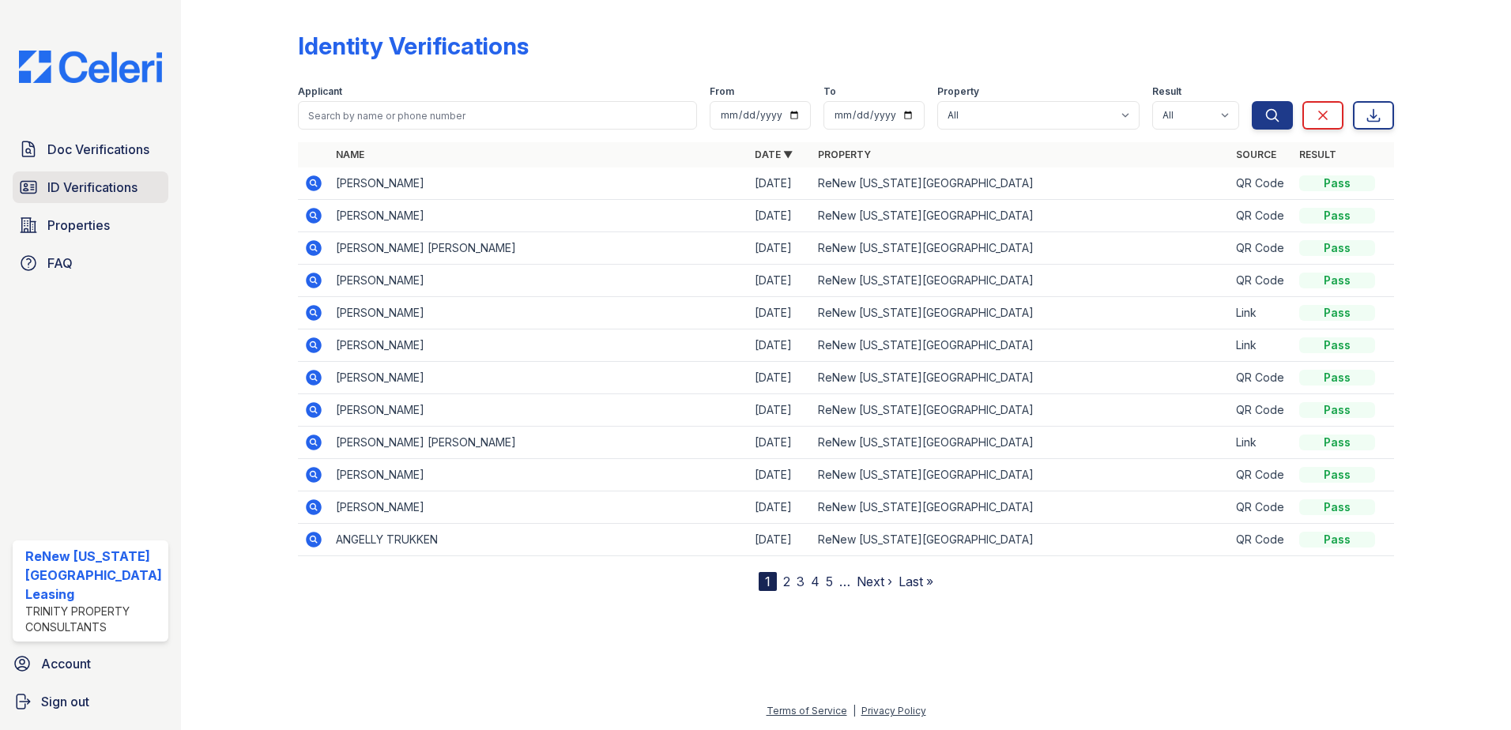
click at [75, 190] on span "ID Verifications" at bounding box center [92, 187] width 90 height 19
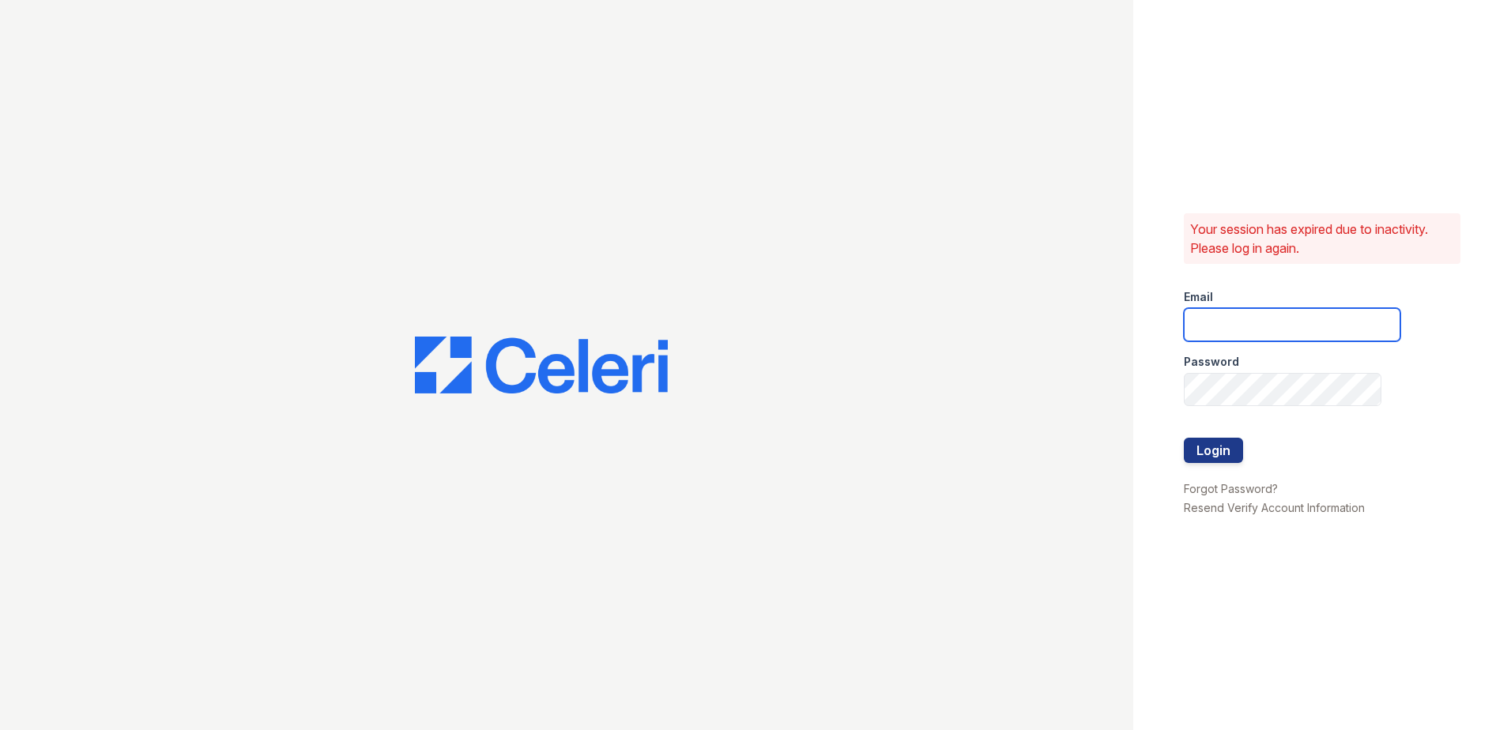
type input "renewvirginiabeach@trinity-pm.com"
click at [1210, 450] on button "Login" at bounding box center [1213, 450] width 59 height 25
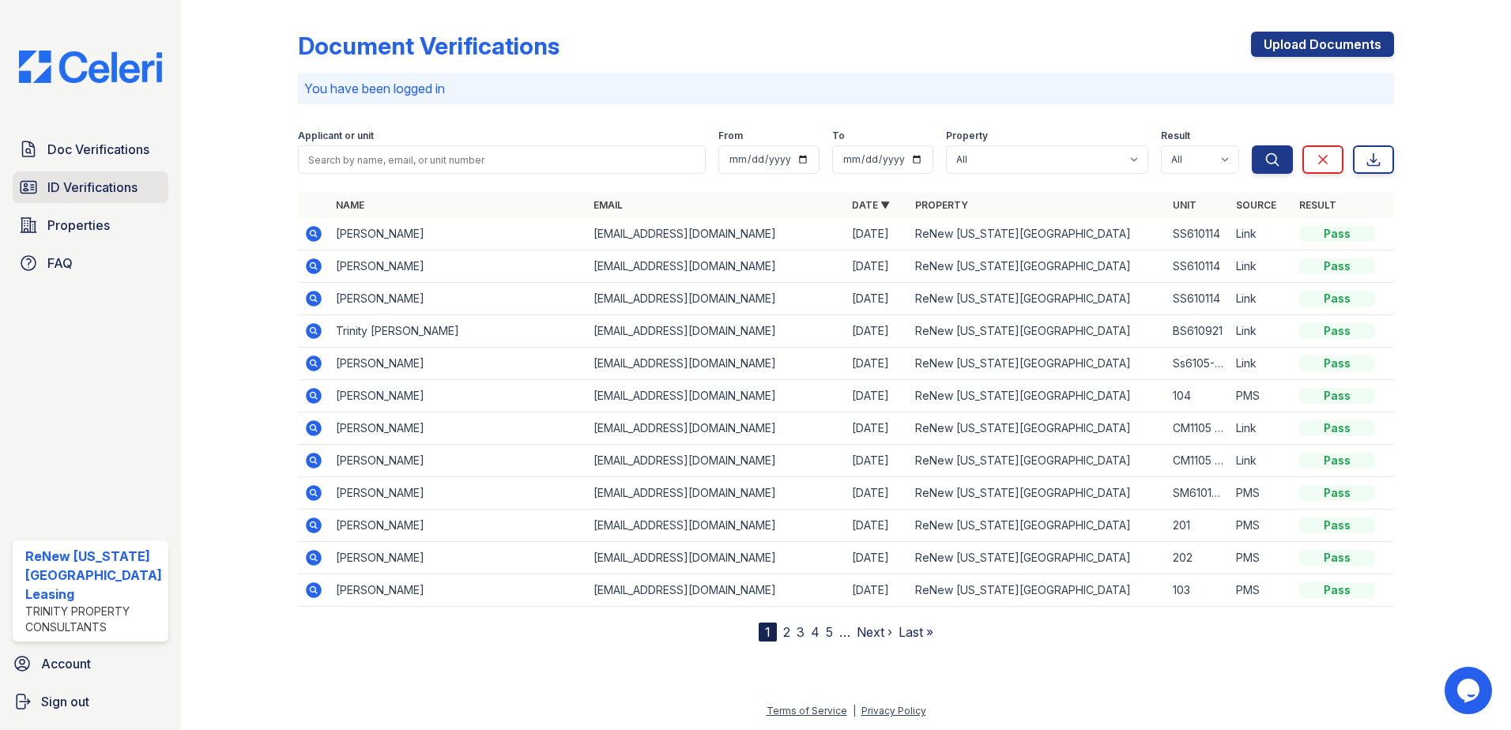
click at [62, 178] on span "ID Verifications" at bounding box center [92, 187] width 90 height 19
